Goal: Entertainment & Leisure: Consume media (video, audio)

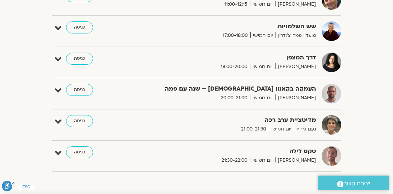
scroll to position [366, 0]
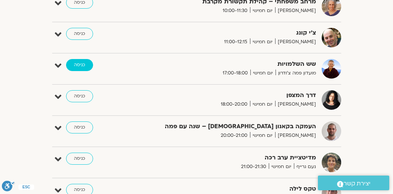
click at [87, 65] on link "כניסה" at bounding box center [79, 65] width 27 height 12
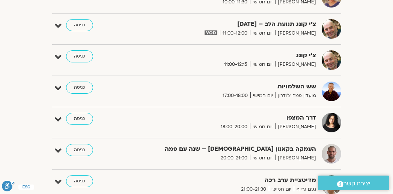
scroll to position [563, 0]
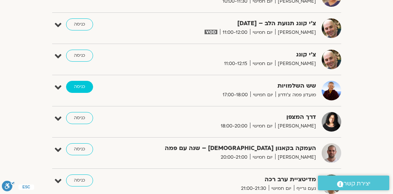
click at [81, 88] on link "כניסה" at bounding box center [79, 87] width 27 height 12
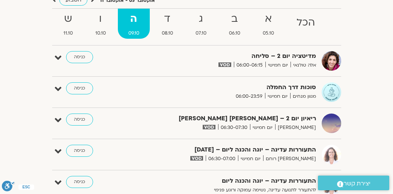
scroll to position [113, 0]
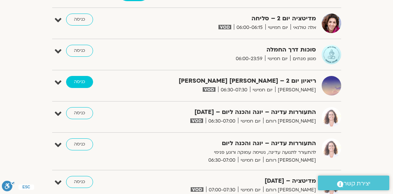
click at [71, 80] on link "כניסה" at bounding box center [79, 82] width 27 height 12
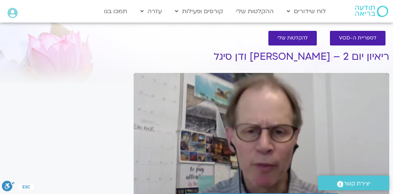
scroll to position [42, 0]
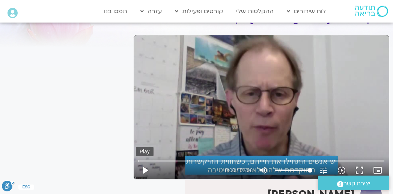
click at [146, 168] on button "play_arrow" at bounding box center [145, 170] width 18 height 18
click at [360, 168] on button "fullscreen" at bounding box center [359, 170] width 18 height 18
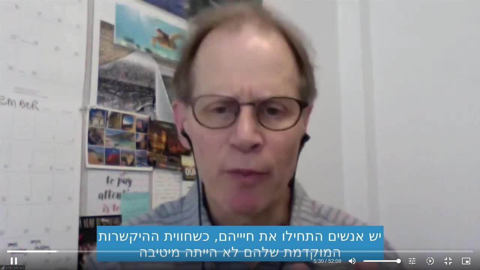
click at [112, 198] on div "Skip Ad 43:33 pause 5:30 / 52:08 volume_up Mute tune Resolution Auto 720p slow_…" at bounding box center [240, 135] width 480 height 270
click at [198, 114] on div "Skip Ad 43:33 play_arrow 5:31 / 52:08 volume_up Mute tune Resolution Auto 720p …" at bounding box center [240, 135] width 480 height 270
click at [57, 251] on input "Seek" at bounding box center [240, 251] width 466 height 5
click at [309, 94] on div "Skip Ad 4:53 pause 15:26 / 52:08 volume_up Mute tune Resolution Auto 720p slow_…" at bounding box center [240, 135] width 480 height 270
click at [336, 141] on div "Skip Ad 4:53 play_arrow 15:27 / 52:08 volume_up Mute tune Resolution Auto 720p …" at bounding box center [240, 135] width 480 height 270
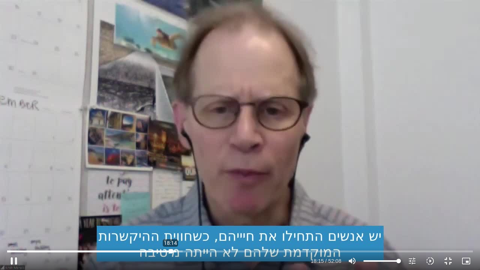
click at [171, 251] on input "Seek" at bounding box center [240, 251] width 466 height 5
click at [287, 162] on div "Skip Ad 48:30 pause 24:56 / 52:08 volume_up Mute tune Resolution Auto 720p slow…" at bounding box center [240, 135] width 480 height 270
click at [216, 160] on div "Skip Ad 48:30 play_arrow 24:57 / 52:08 volume_up Mute tune Resolution Auto 720p…" at bounding box center [240, 135] width 480 height 270
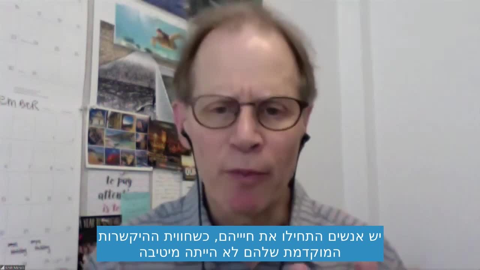
click at [12, 258] on button "pause" at bounding box center [14, 261] width 18 height 18
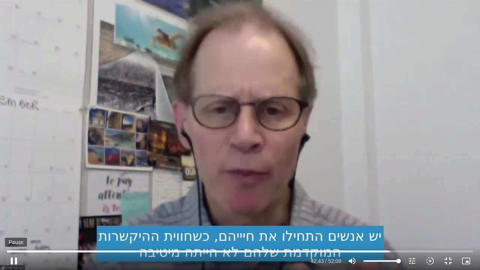
click at [16, 262] on button "pause" at bounding box center [14, 261] width 18 height 18
type input "2563.909539"
click at [448, 264] on button "fullscreen_exit" at bounding box center [448, 261] width 18 height 18
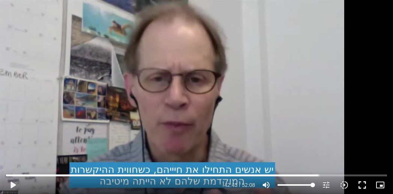
scroll to position [0, 0]
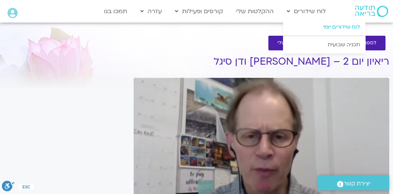
click at [328, 25] on link "לוח שידורים יומי" at bounding box center [324, 26] width 83 height 17
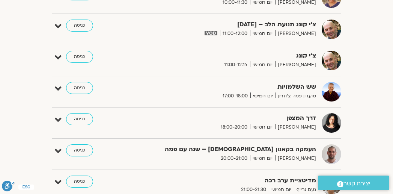
scroll to position [563, 0]
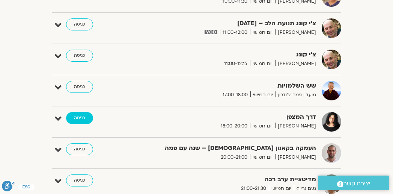
click at [77, 118] on link "כניסה" at bounding box center [79, 118] width 27 height 12
